Goal: Check status: Check status

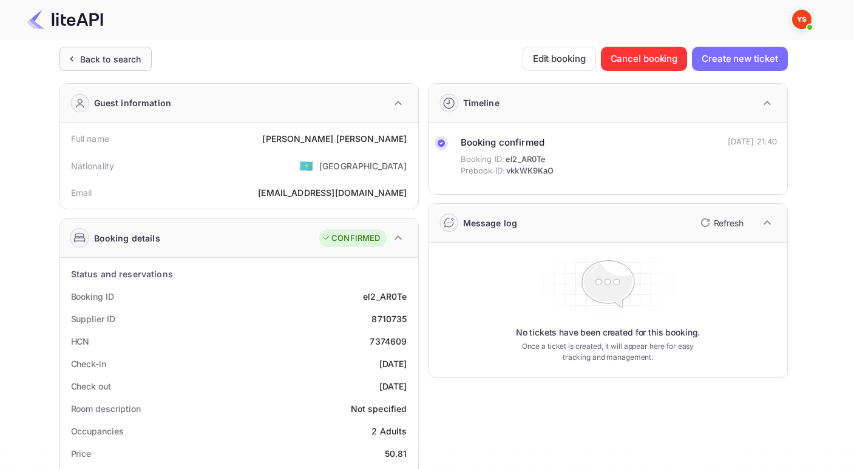
click at [125, 50] on div "Back to search" at bounding box center [105, 59] width 92 height 24
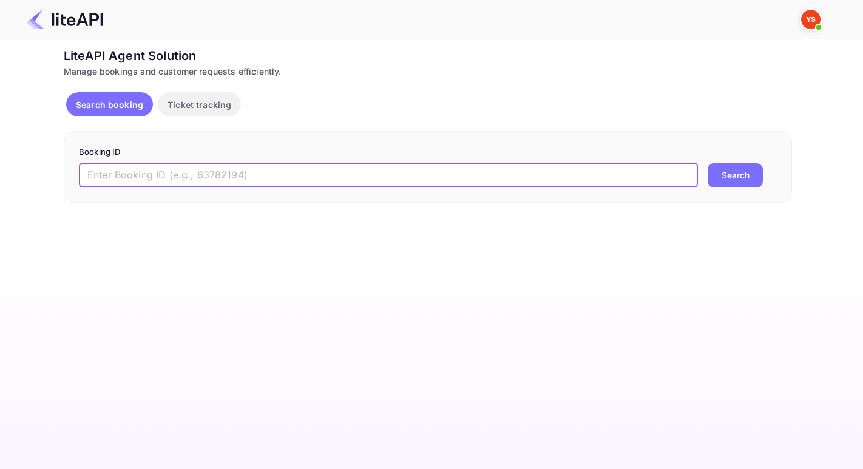
click at [240, 170] on input "text" at bounding box center [388, 175] width 619 height 24
paste input "YA-3102-4677-5153"
click at [708, 163] on button "Search" at bounding box center [735, 175] width 55 height 24
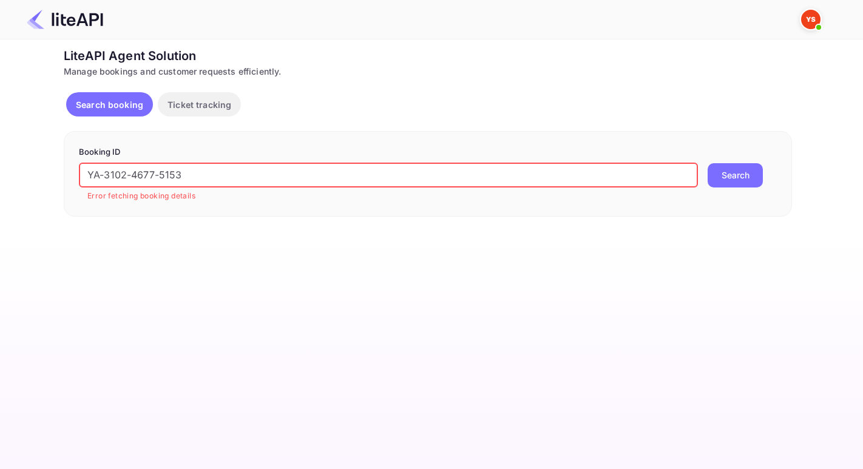
drag, startPoint x: 126, startPoint y: 165, endPoint x: 71, endPoint y: 163, distance: 54.7
click at [71, 163] on div "Booking ID YA-3102-4677-5153 ​ Error fetching booking details Search" at bounding box center [428, 174] width 728 height 86
paste input "7925901"
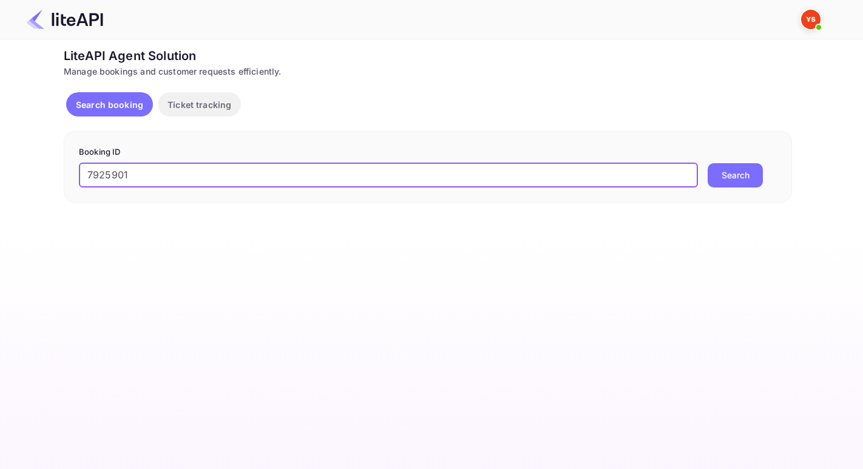
type input "7925901"
click at [708, 163] on button "Search" at bounding box center [735, 175] width 55 height 24
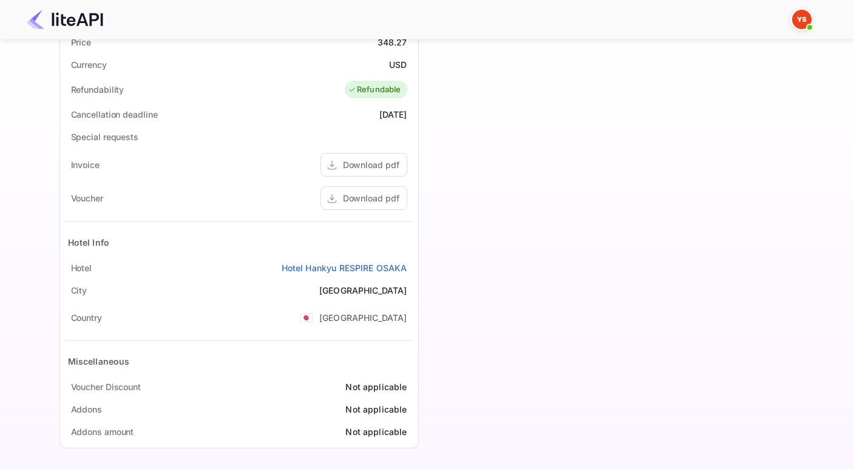
scroll to position [414, 0]
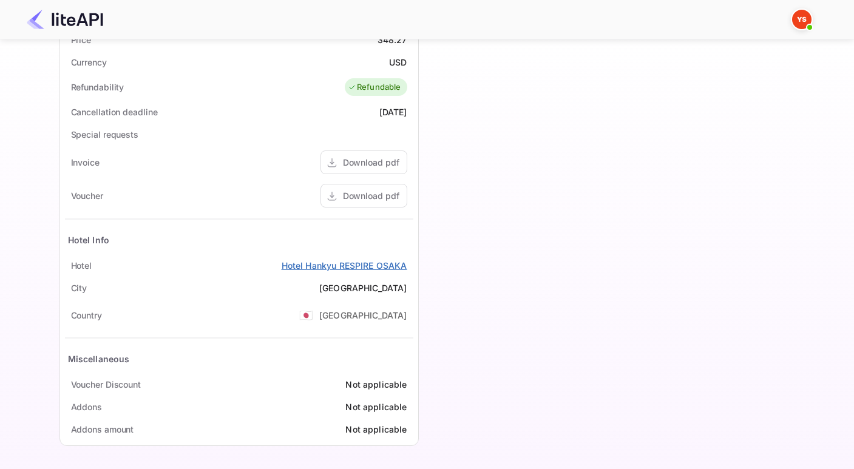
drag, startPoint x: 268, startPoint y: 265, endPoint x: 283, endPoint y: 265, distance: 15.2
click at [283, 265] on div "[GEOGRAPHIC_DATA] RESPIRE [GEOGRAPHIC_DATA]" at bounding box center [239, 265] width 348 height 22
click at [323, 268] on link "Hotel Hankyu RESPIRE OSAKA" at bounding box center [345, 265] width 126 height 13
